Goal: Information Seeking & Learning: Understand process/instructions

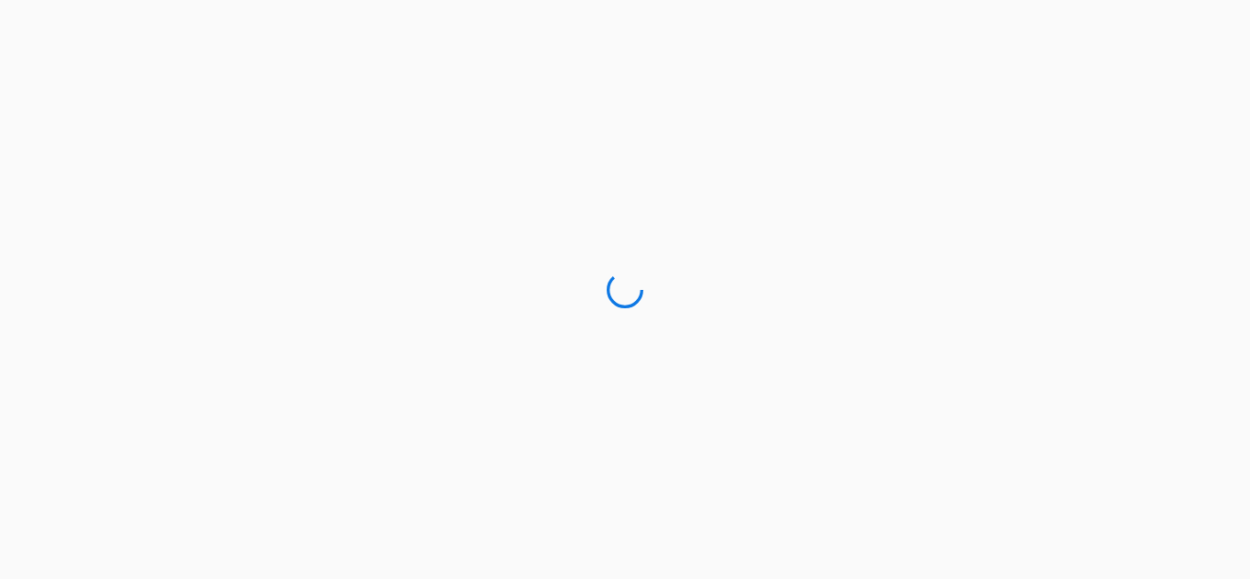
click at [320, 76] on div at bounding box center [625, 289] width 1250 height 579
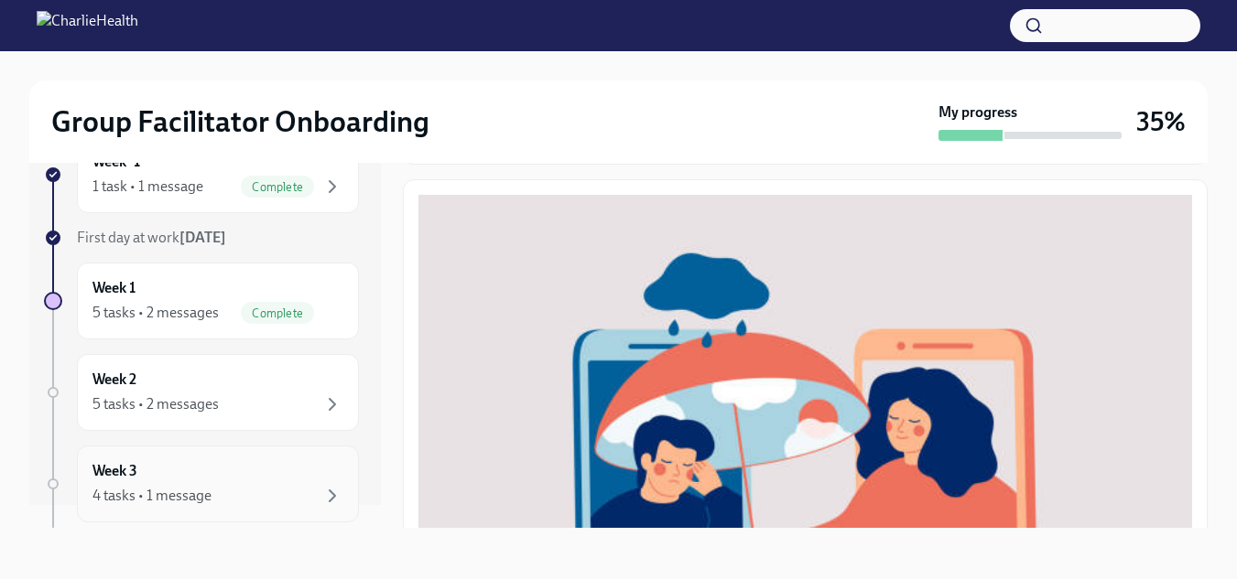
scroll to position [92, 0]
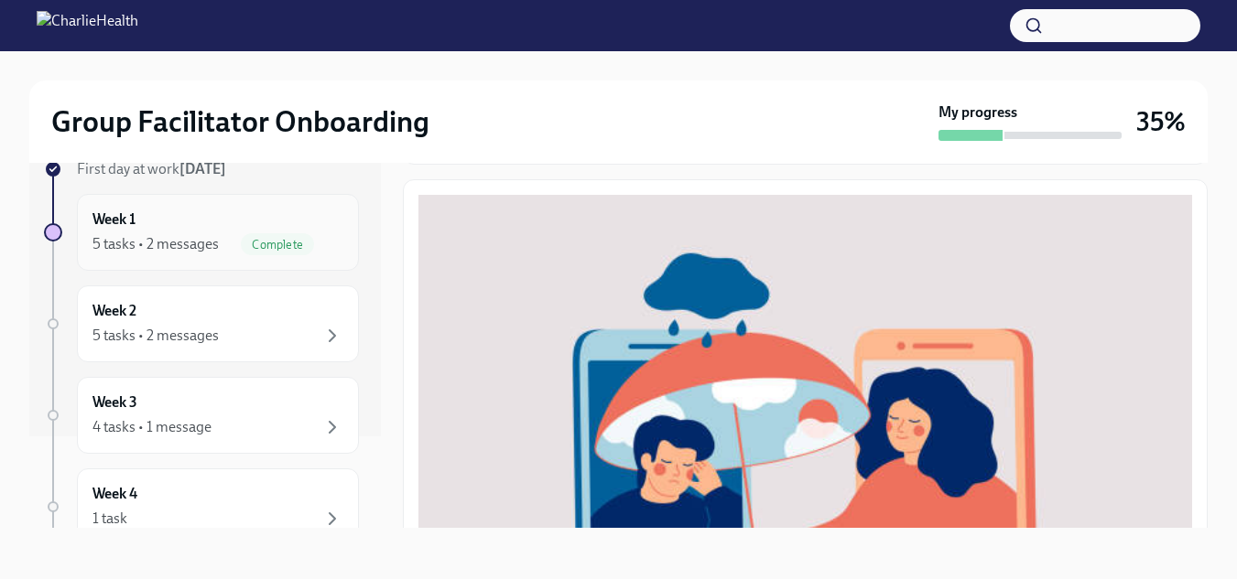
click at [243, 227] on div "Week 1 5 tasks • 2 messages Complete" at bounding box center [217, 233] width 251 height 46
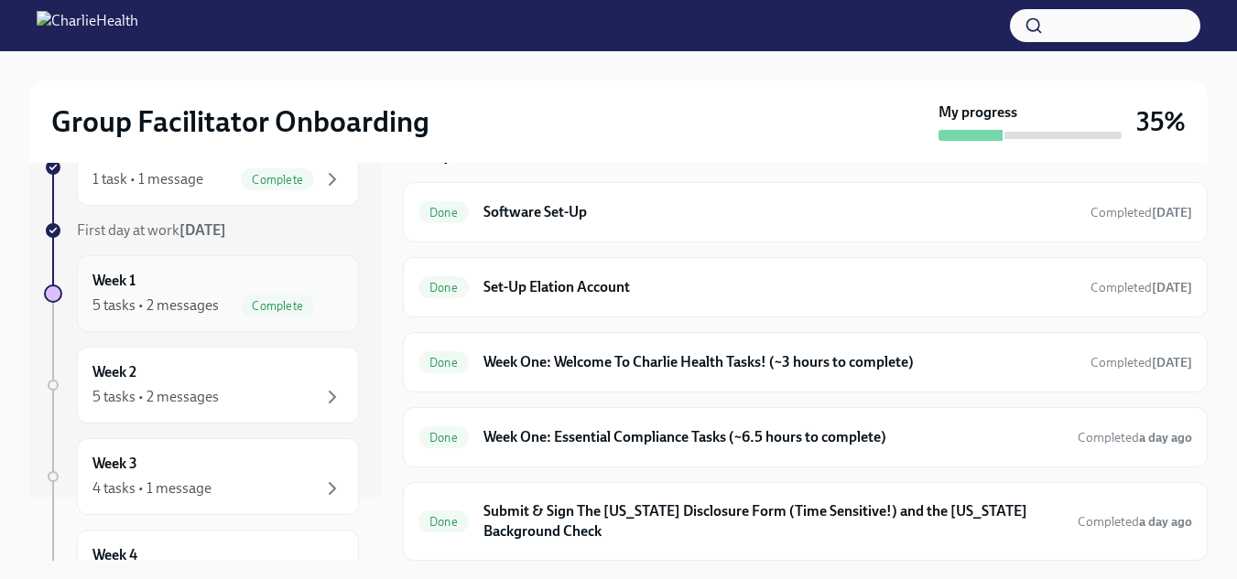
scroll to position [34, 0]
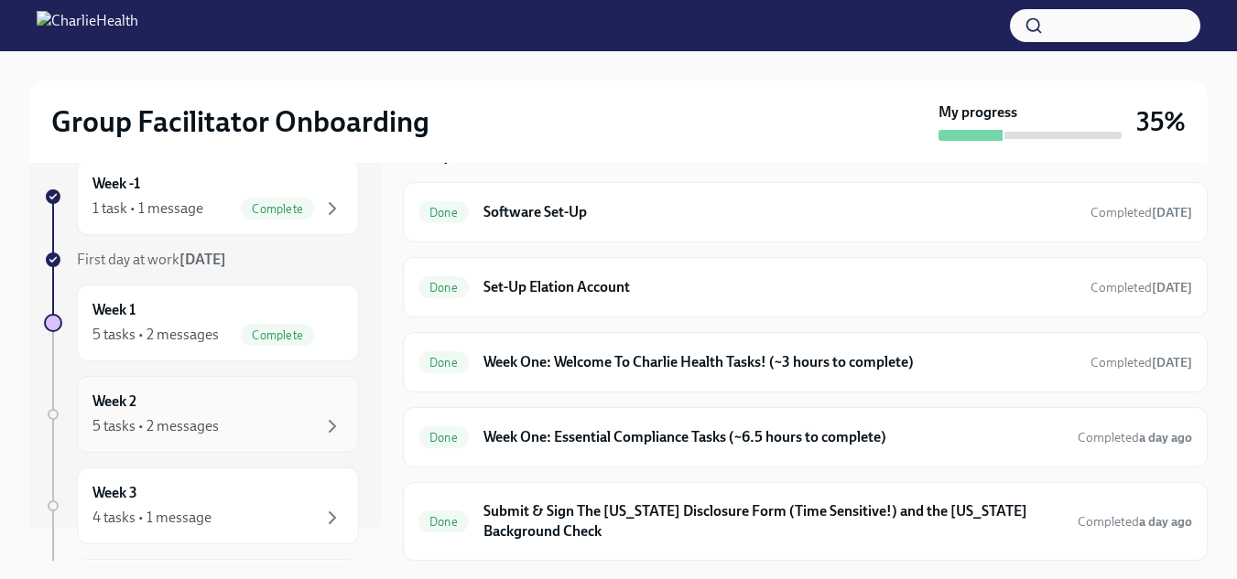
click at [184, 430] on div "5 tasks • 2 messages" at bounding box center [155, 426] width 126 height 20
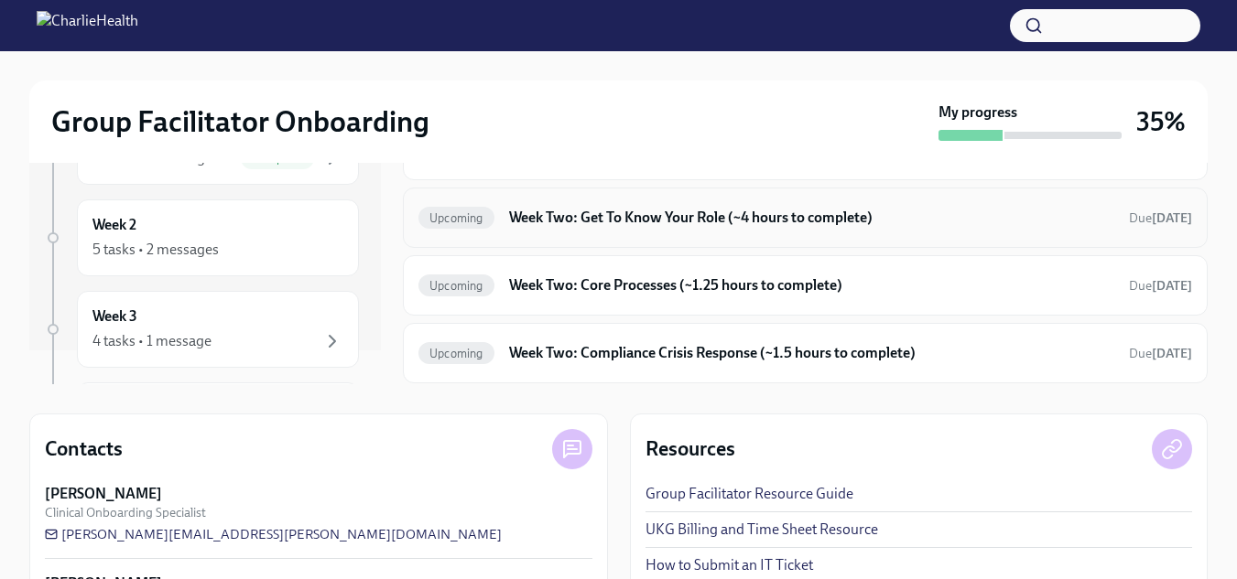
click at [682, 223] on h6 "Week Two: Get To Know Your Role (~4 hours to complete)" at bounding box center [811, 218] width 605 height 20
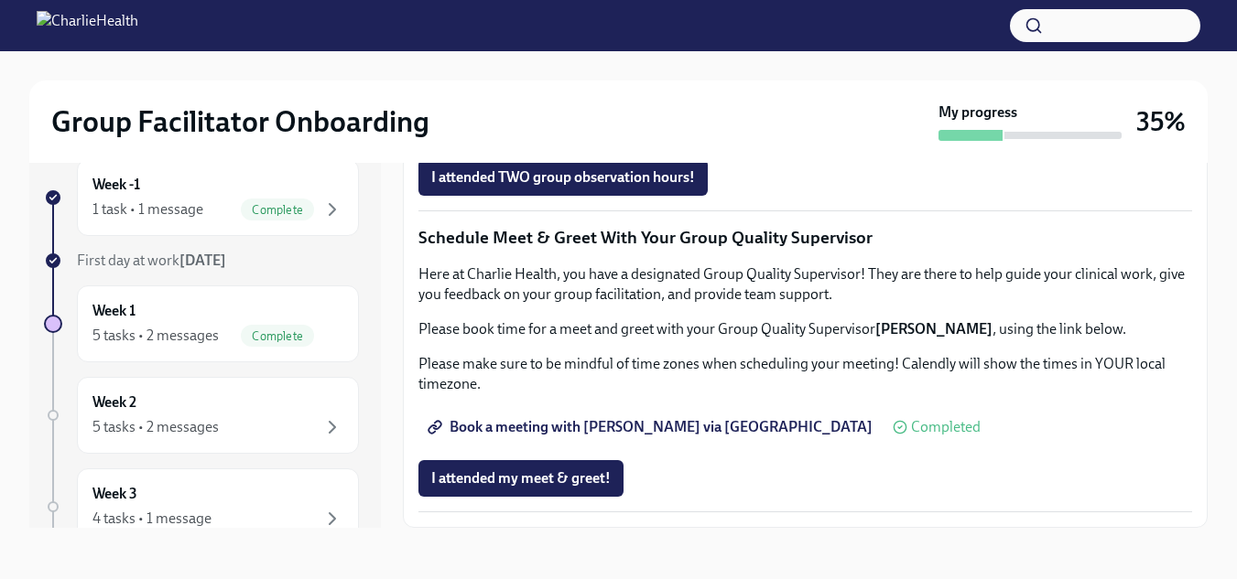
scroll to position [1800, 0]
click at [140, 416] on div "Week 2 5 tasks • 2 messages" at bounding box center [217, 416] width 251 height 46
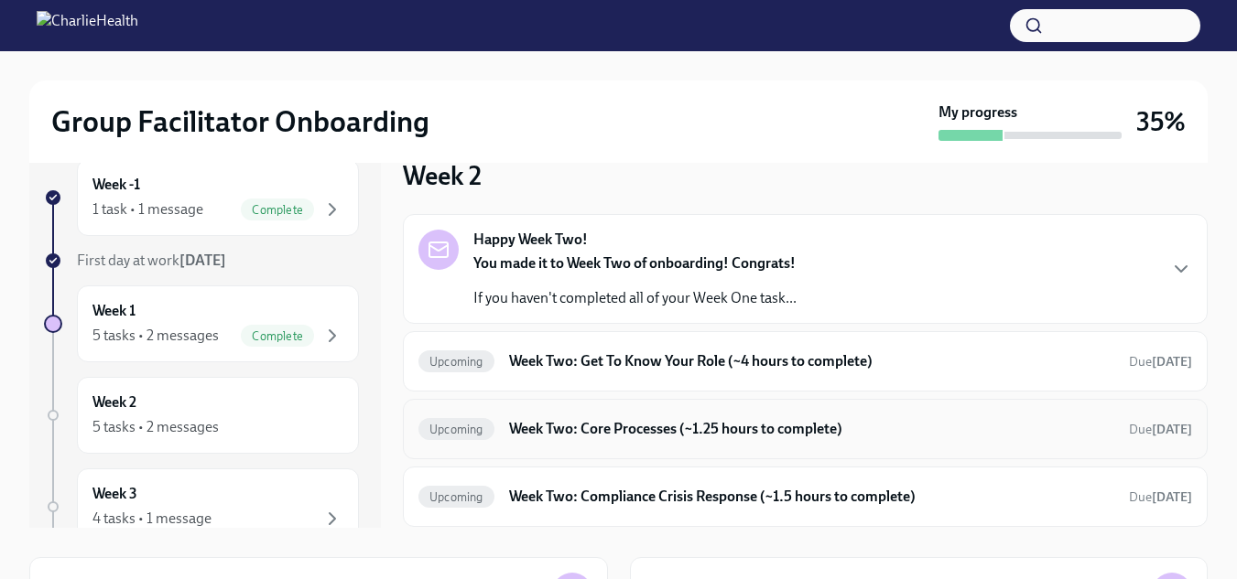
click at [748, 420] on h6 "Week Two: Core Processes (~1.25 hours to complete)" at bounding box center [811, 429] width 605 height 20
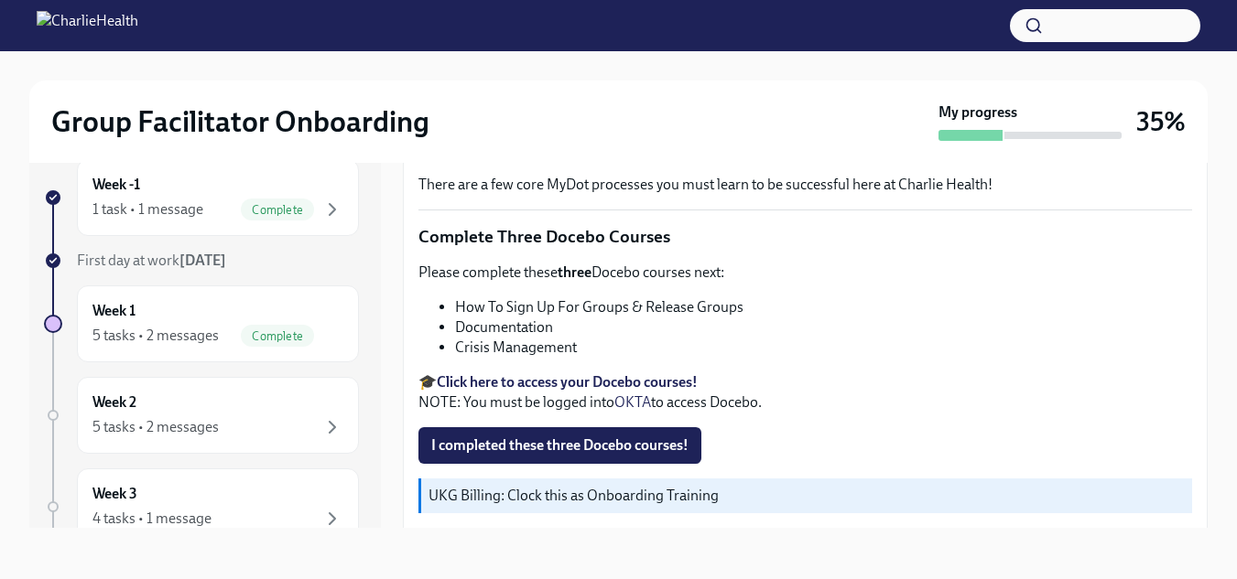
scroll to position [741, 0]
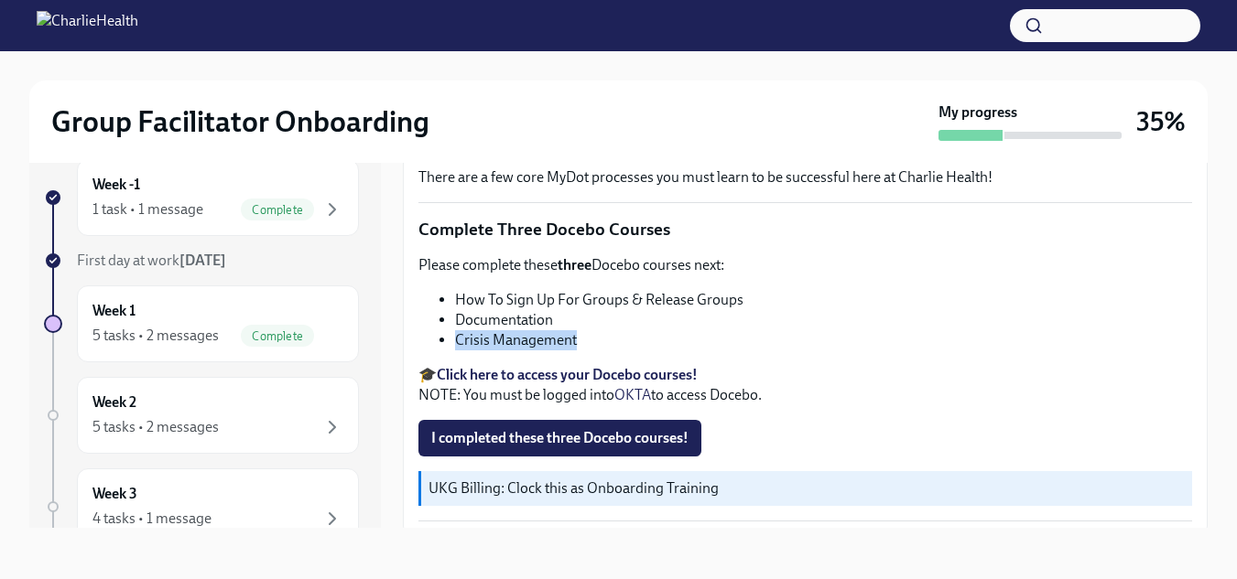
drag, startPoint x: 593, startPoint y: 339, endPoint x: 459, endPoint y: 332, distance: 134.7
click at [459, 332] on li "Crisis Management" at bounding box center [823, 340] width 737 height 20
copy li "Crisis Management"
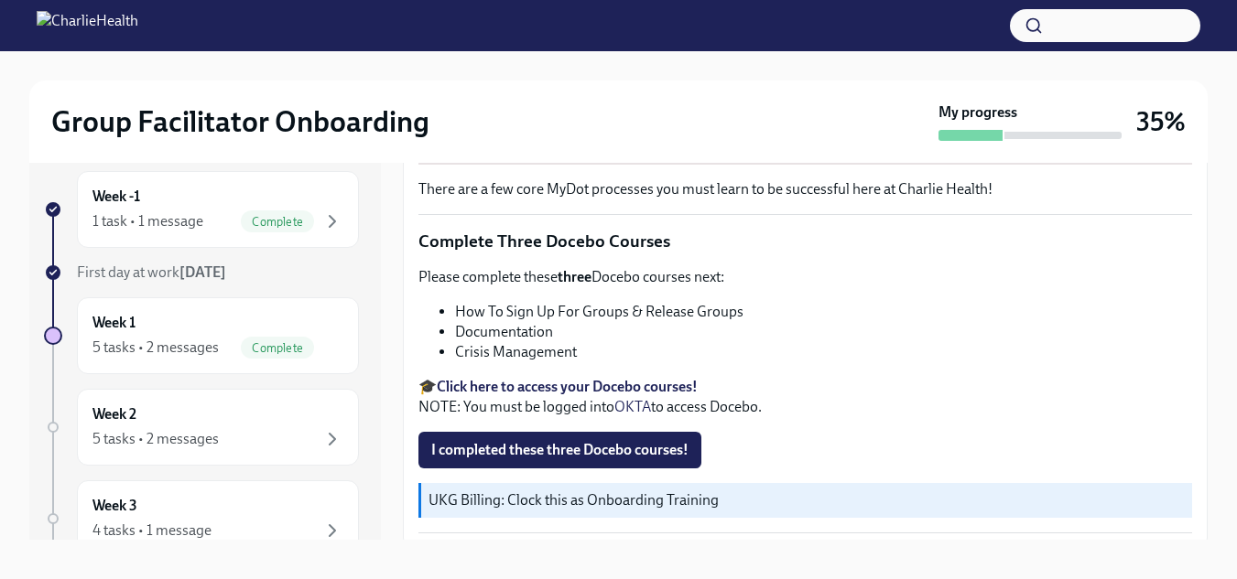
scroll to position [33, 0]
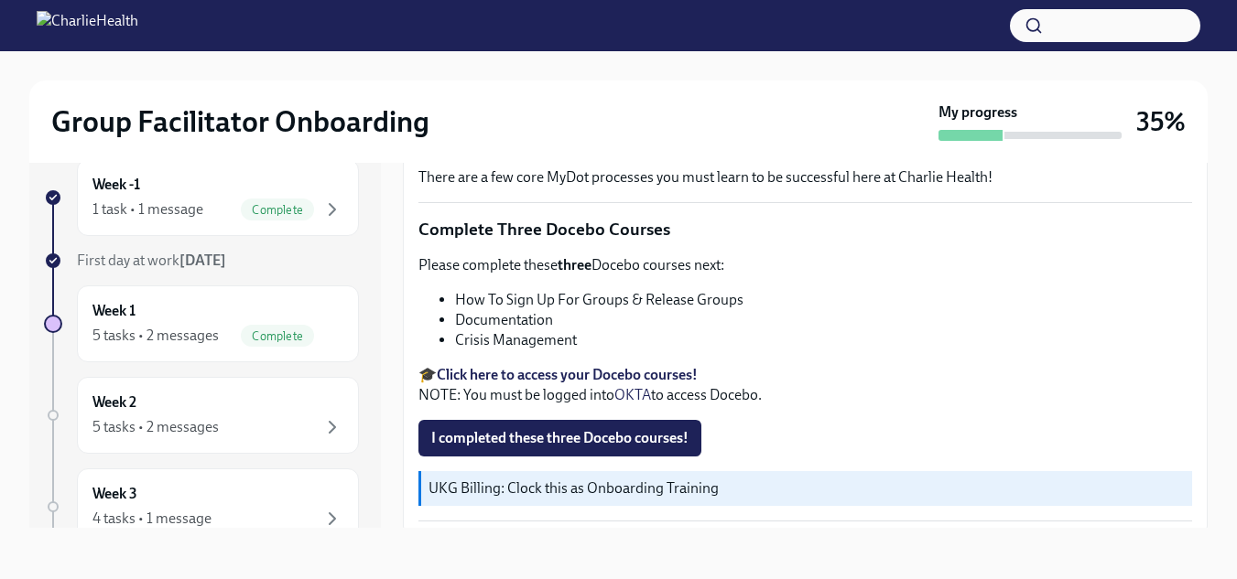
click at [584, 433] on span "I completed these three Docebo courses!" at bounding box center [559, 438] width 257 height 18
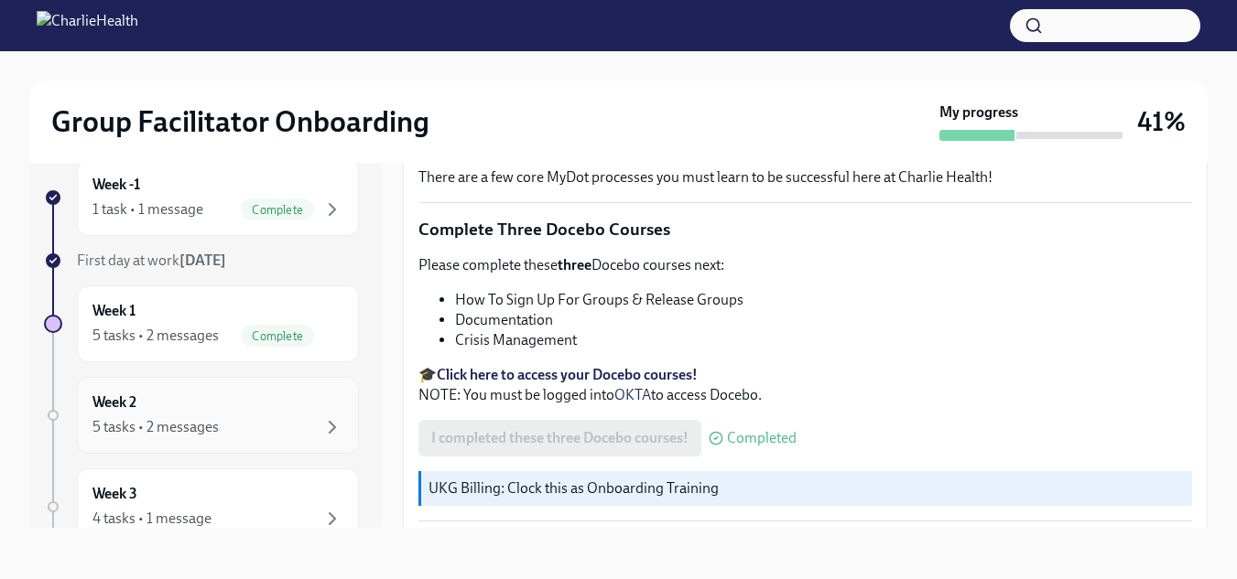
click at [167, 430] on div "5 tasks • 2 messages" at bounding box center [155, 427] width 126 height 20
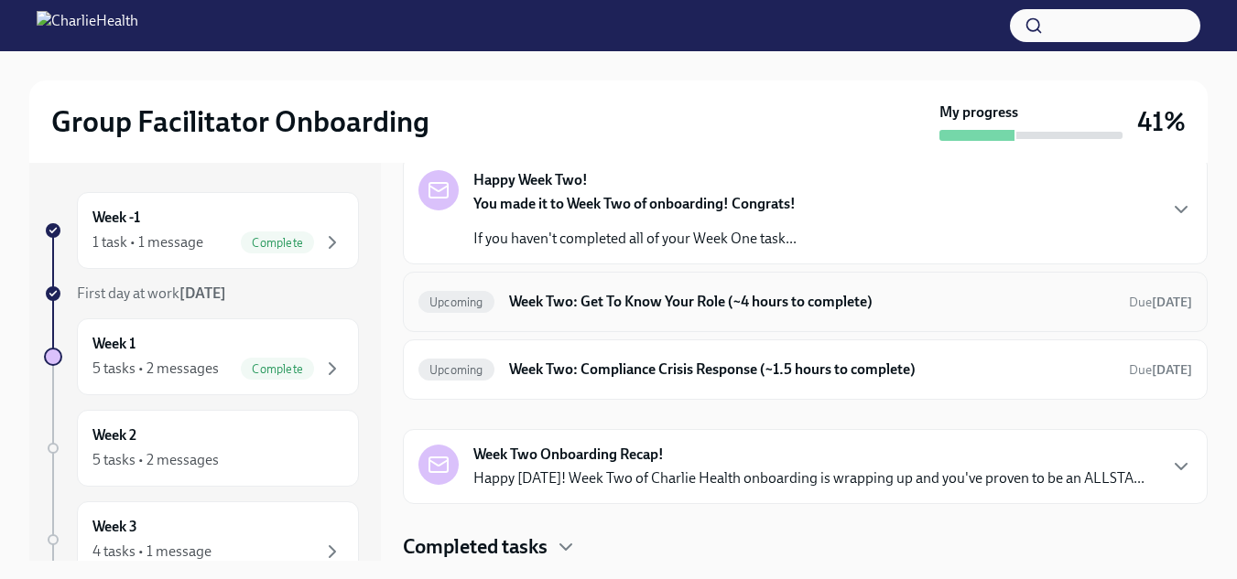
click at [527, 310] on h6 "Week Two: Get To Know Your Role (~4 hours to complete)" at bounding box center [811, 302] width 605 height 20
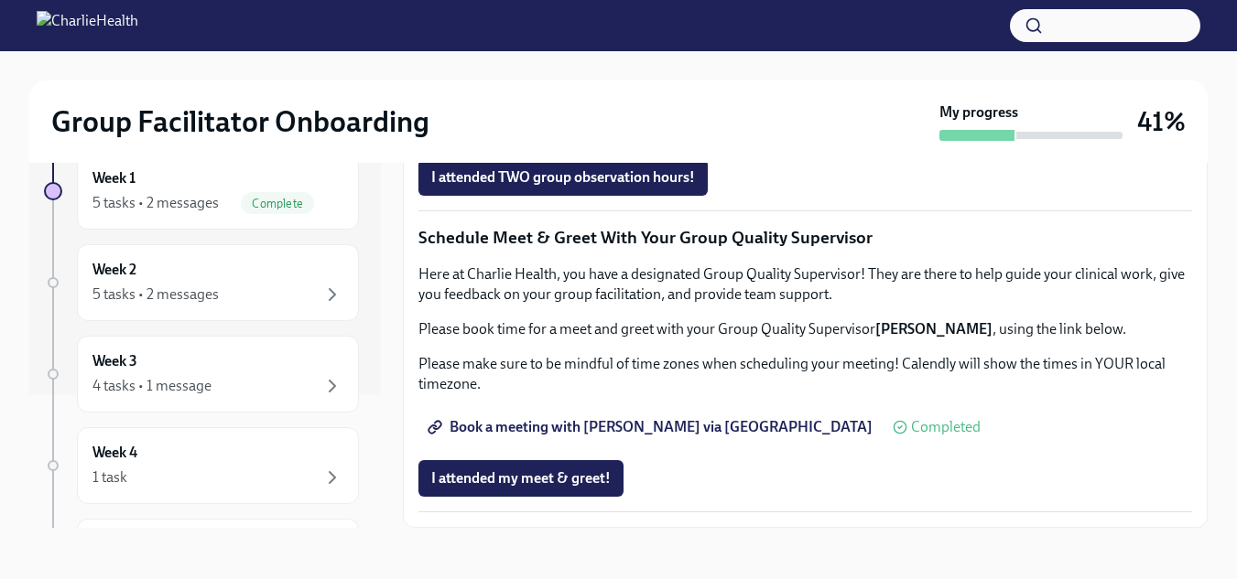
scroll to position [92, 0]
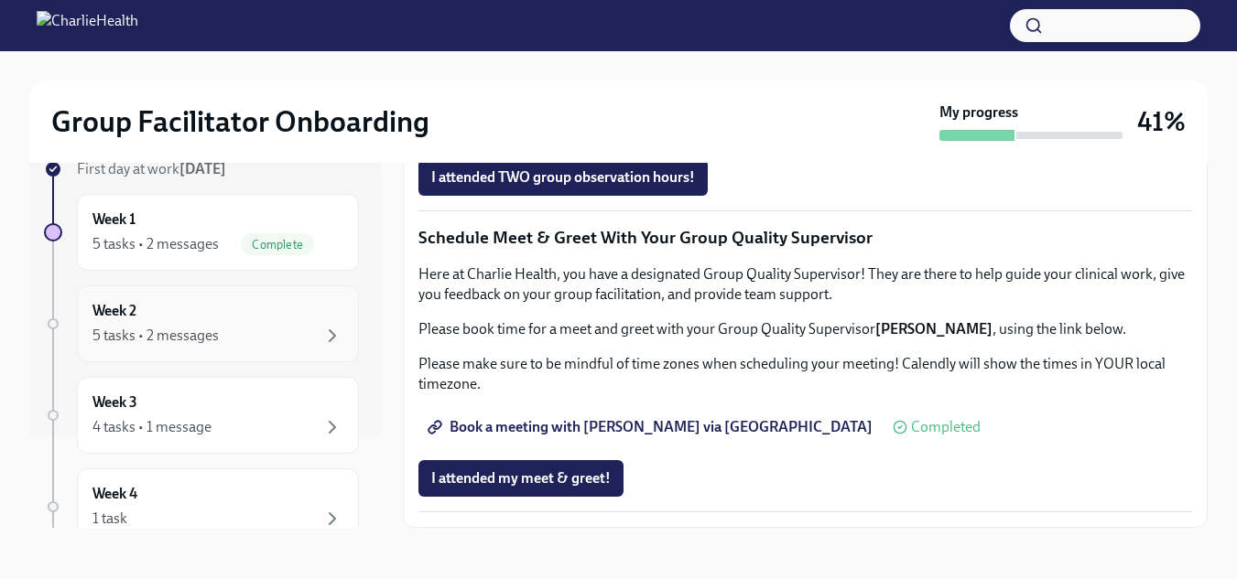
click at [246, 346] on div "5 tasks • 2 messages" at bounding box center [217, 336] width 251 height 22
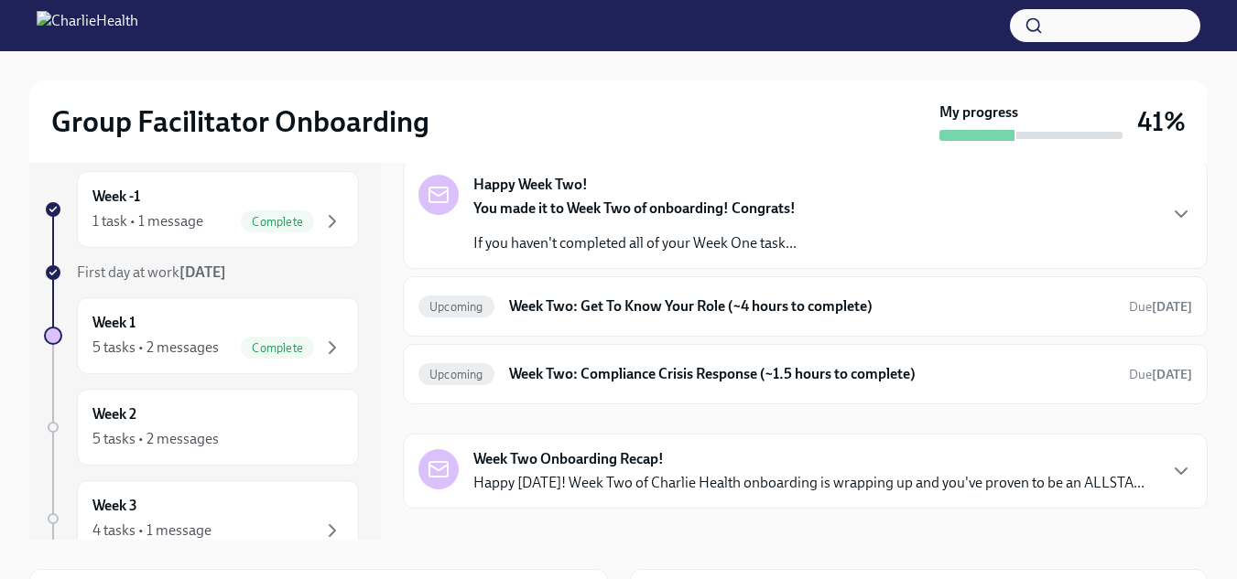
scroll to position [92, 0]
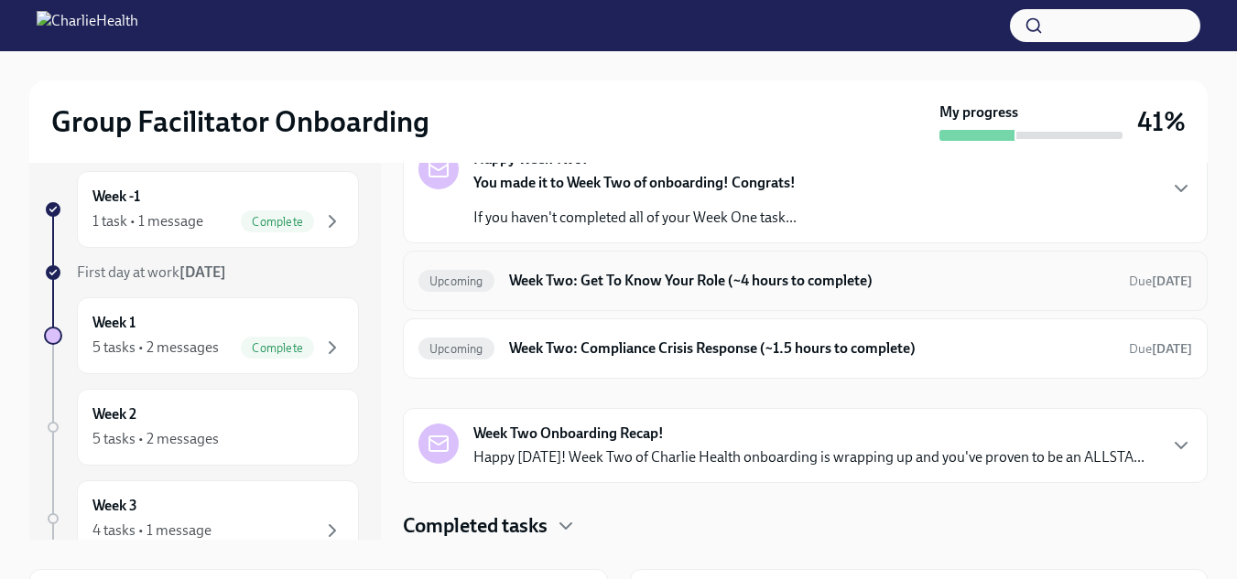
click at [645, 293] on div "Upcoming Week Two: Get To Know Your Role (~4 hours to complete) Due [DATE]" at bounding box center [804, 280] width 773 height 29
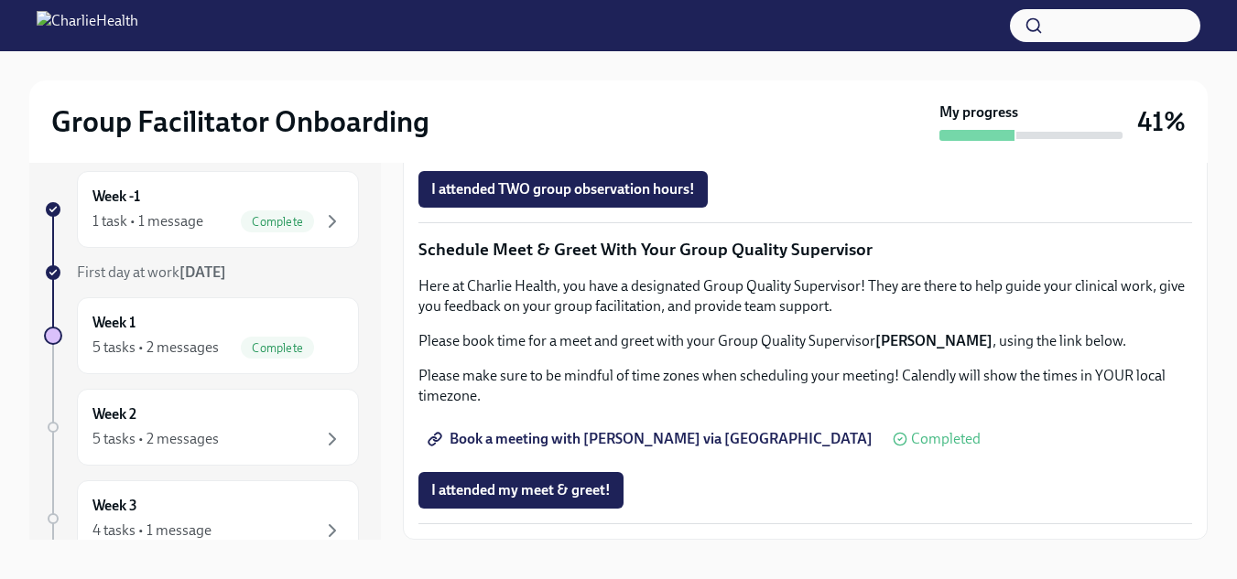
scroll to position [33, 0]
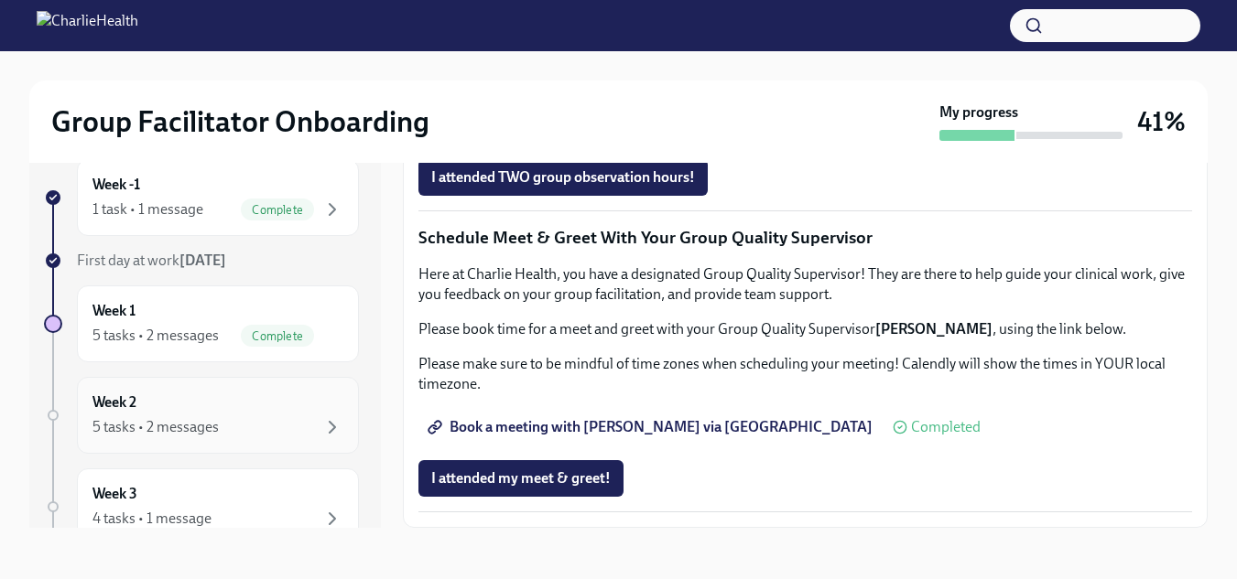
click at [194, 427] on div "5 tasks • 2 messages" at bounding box center [155, 427] width 126 height 20
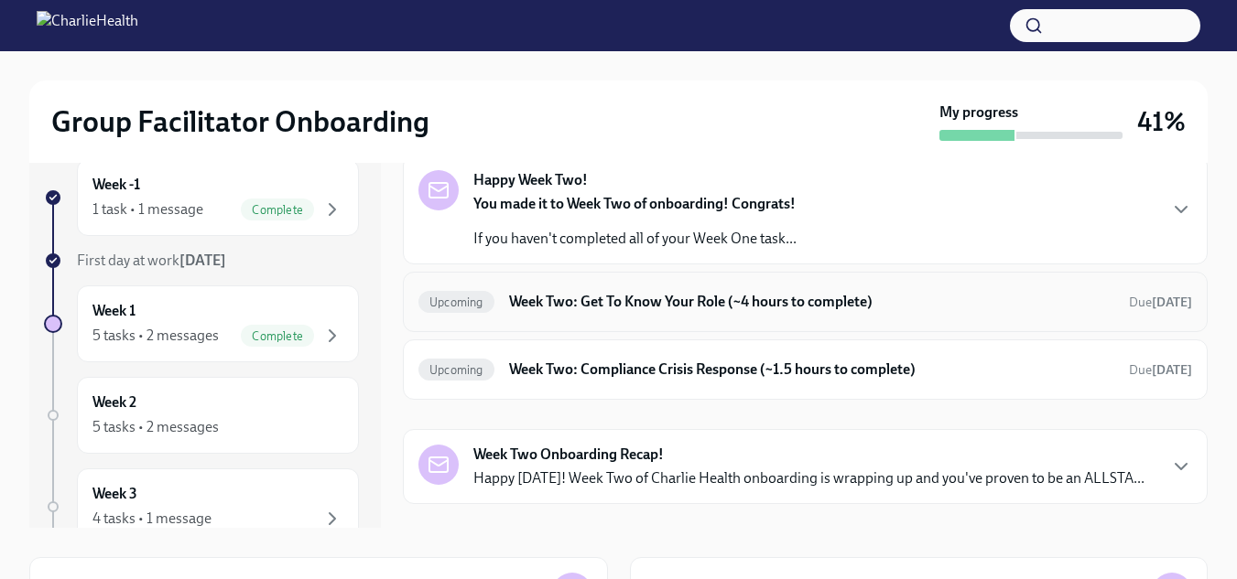
scroll to position [92, 0]
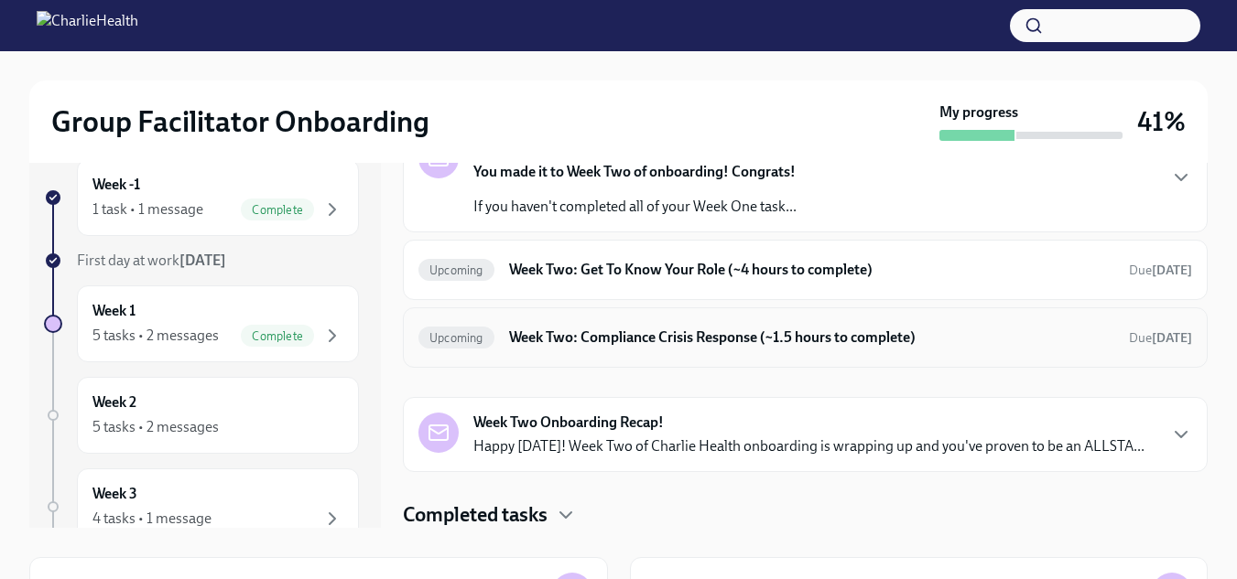
click at [619, 342] on h6 "Week Two: Compliance Crisis Response (~1.5 hours to complete)" at bounding box center [811, 338] width 605 height 20
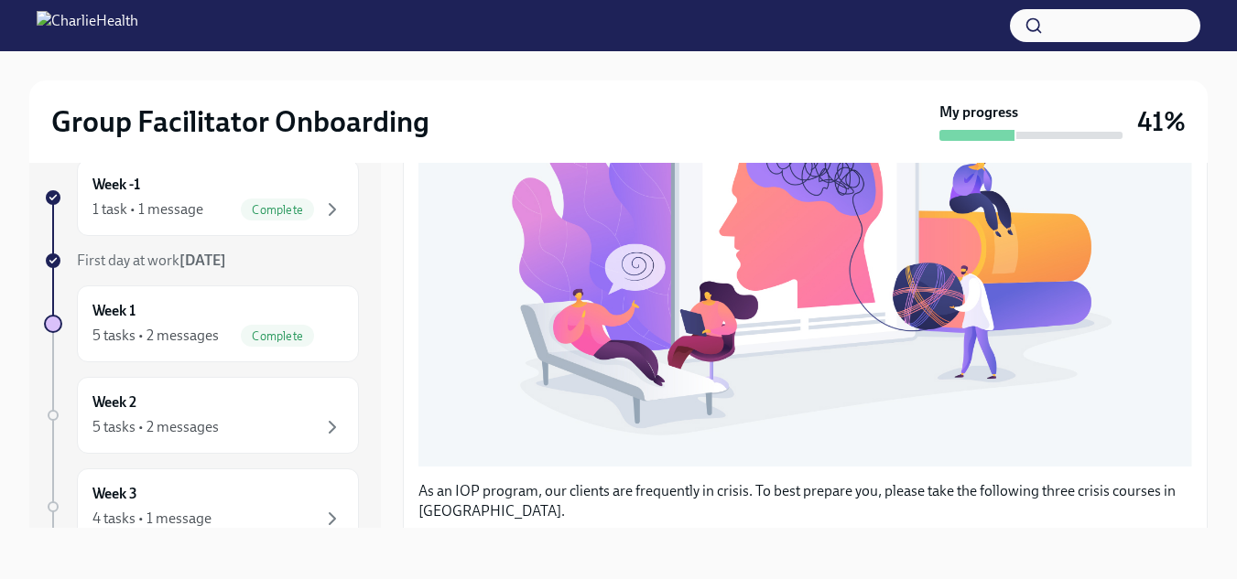
scroll to position [641, 0]
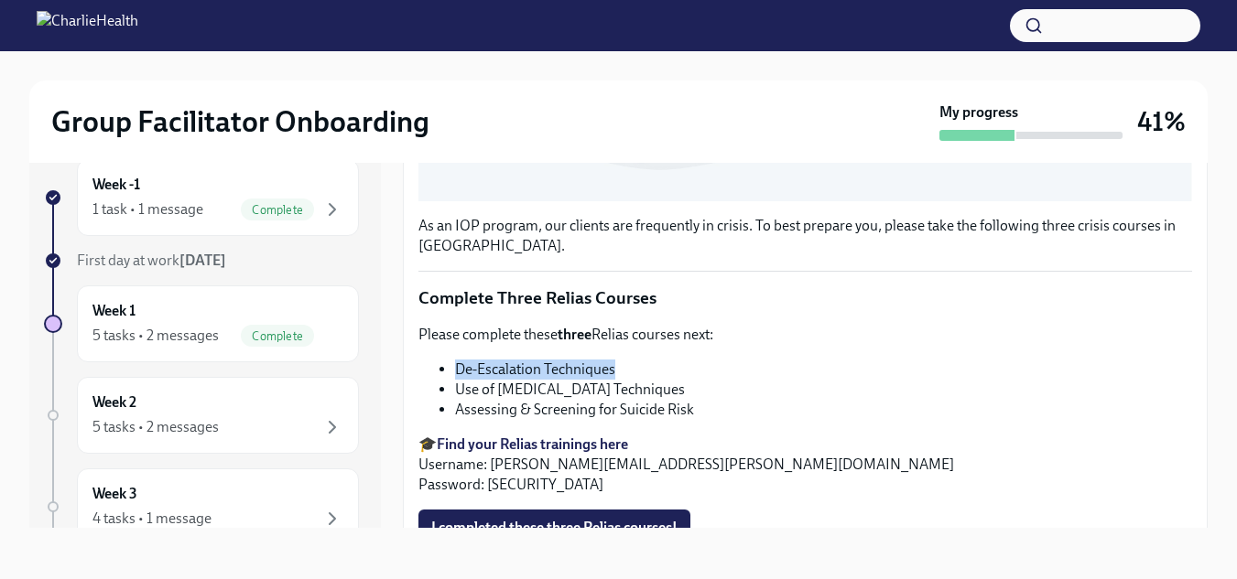
drag, startPoint x: 644, startPoint y: 356, endPoint x: 446, endPoint y: 351, distance: 198.7
click at [446, 360] on ul "De-Escalation Techniques Use of Crisis Intervention Techniques Assessing & Scre…" at bounding box center [804, 390] width 773 height 60
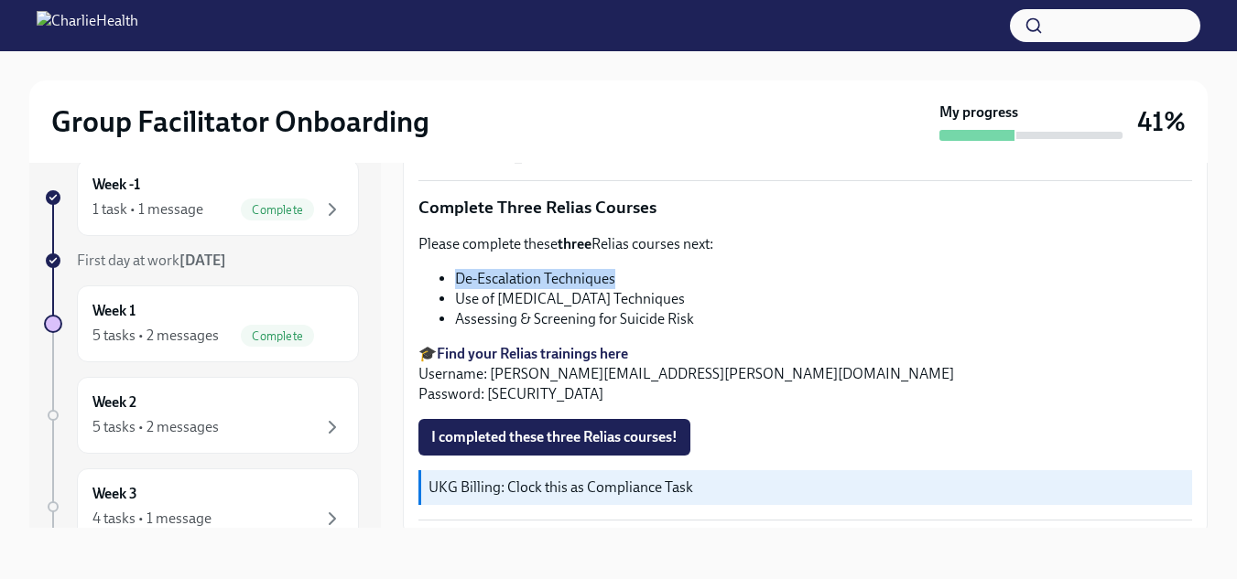
copy li "De-Escalation Techniques"
